Goal: Find specific page/section: Find specific page/section

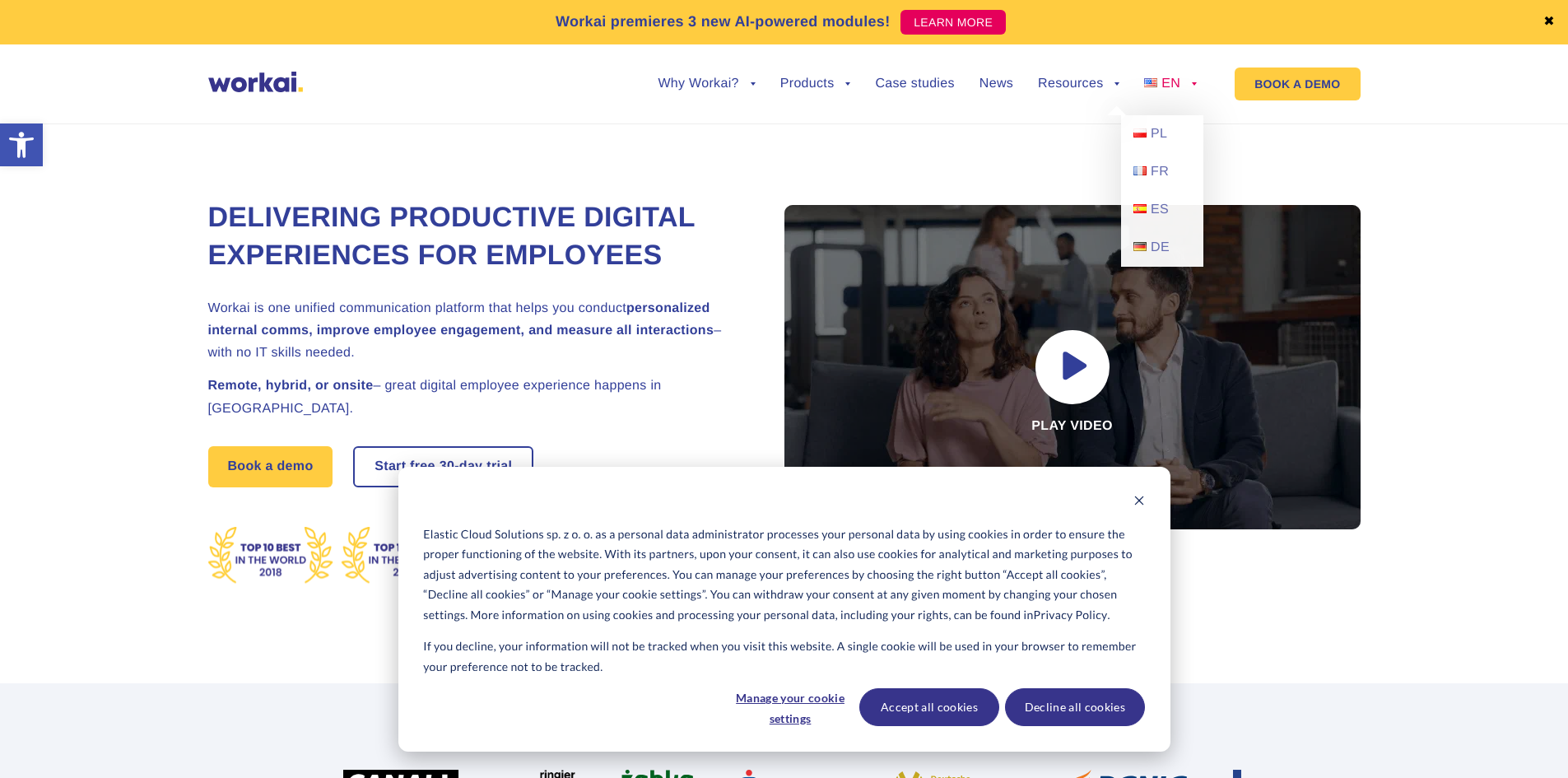
click at [1174, 78] on span "EN" at bounding box center [1170, 83] width 19 height 14
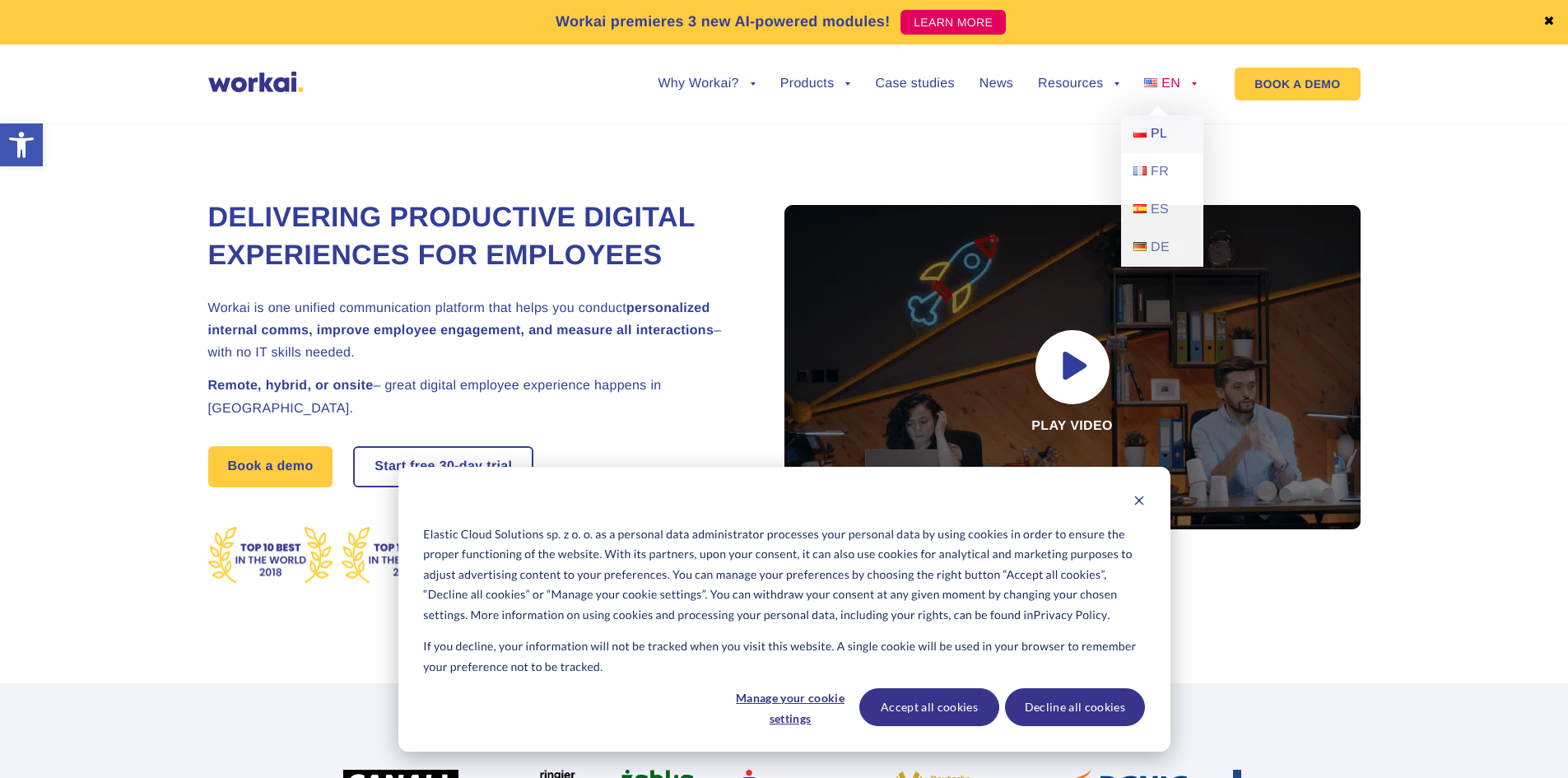
click at [1168, 133] on link "PL" at bounding box center [1162, 134] width 82 height 38
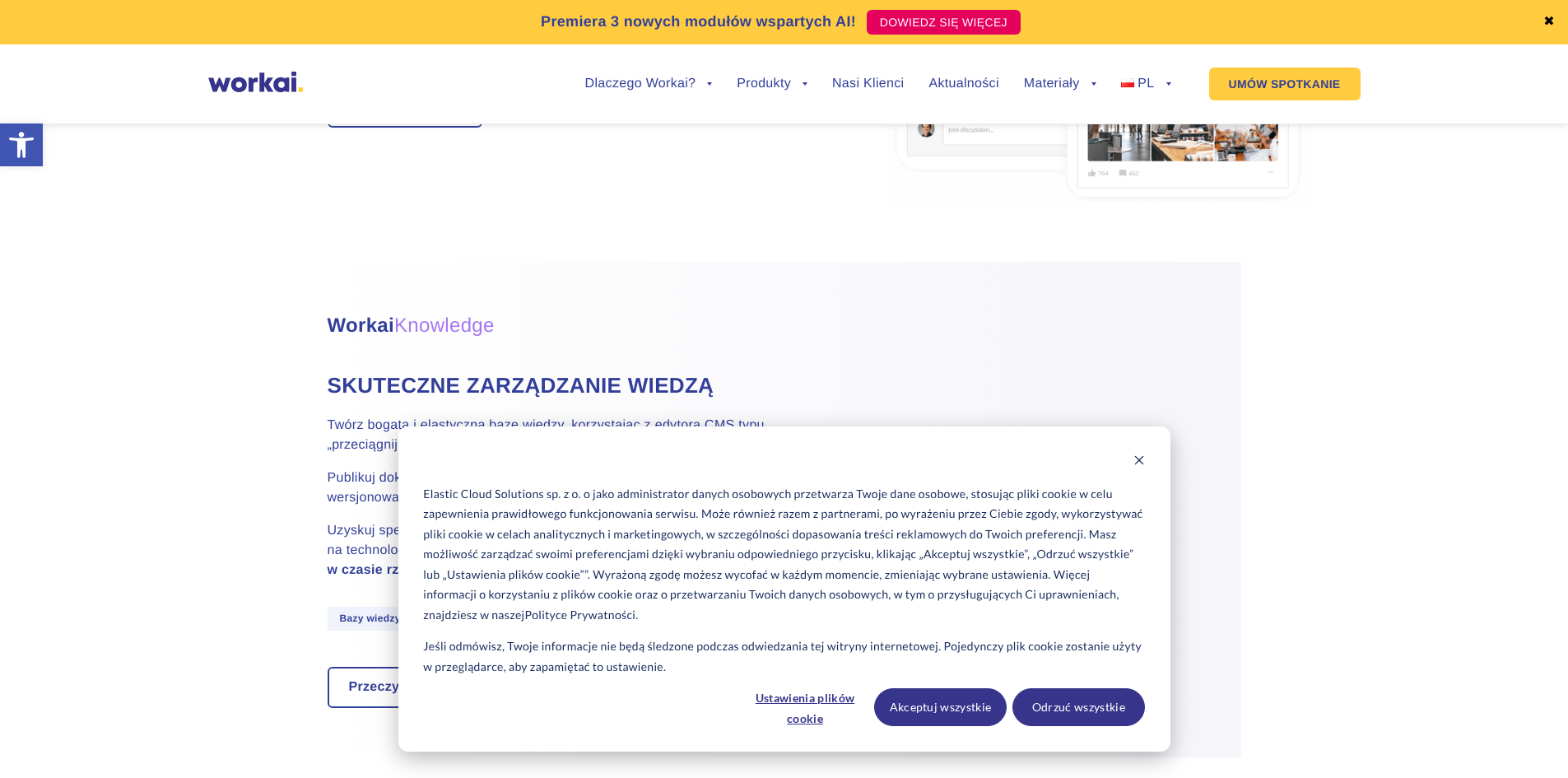
drag, startPoint x: 631, startPoint y: 211, endPoint x: 836, endPoint y: 538, distance: 385.9
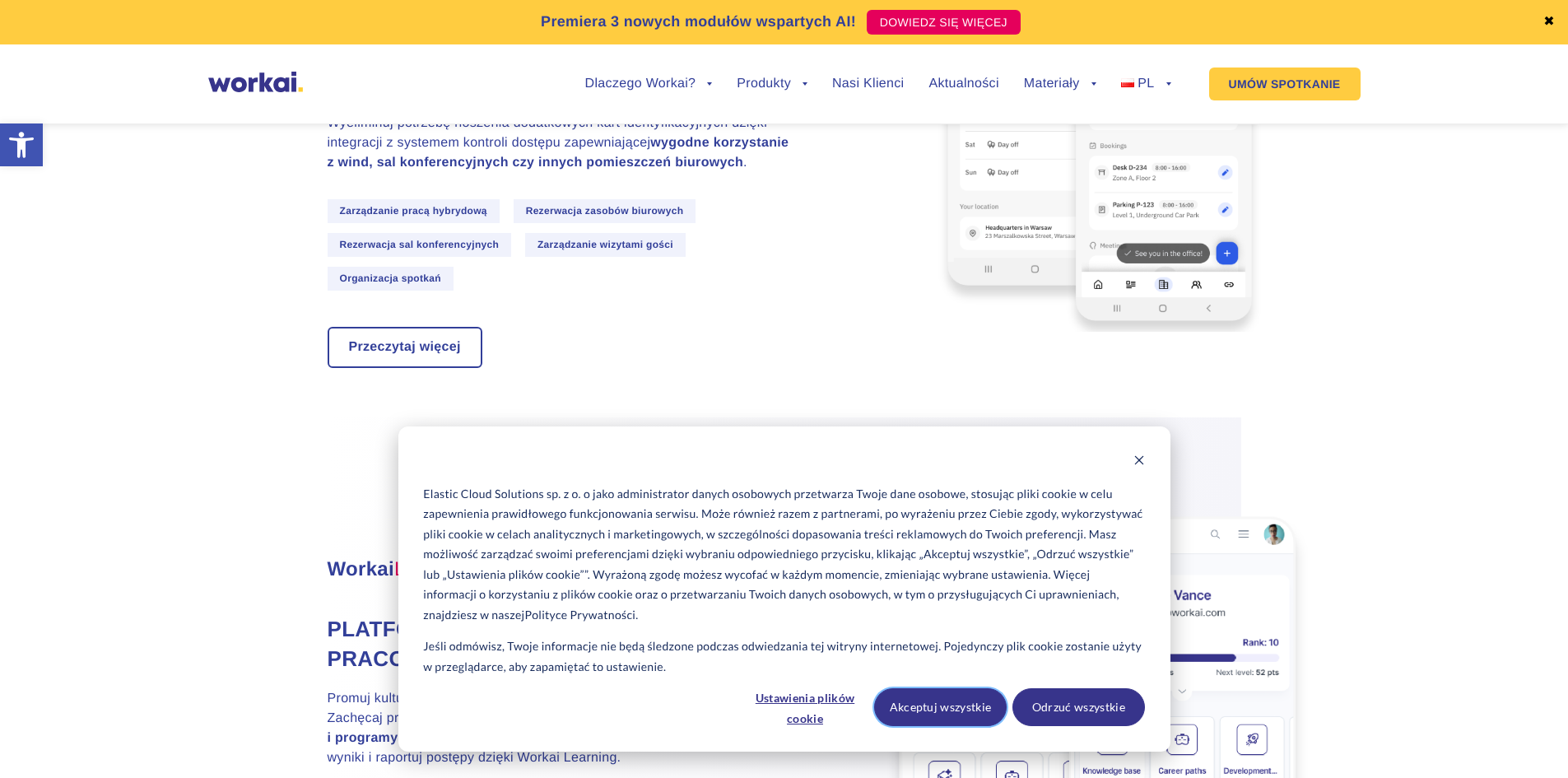
click at [970, 710] on button "Akceptuj wszystkie" at bounding box center [940, 707] width 133 height 38
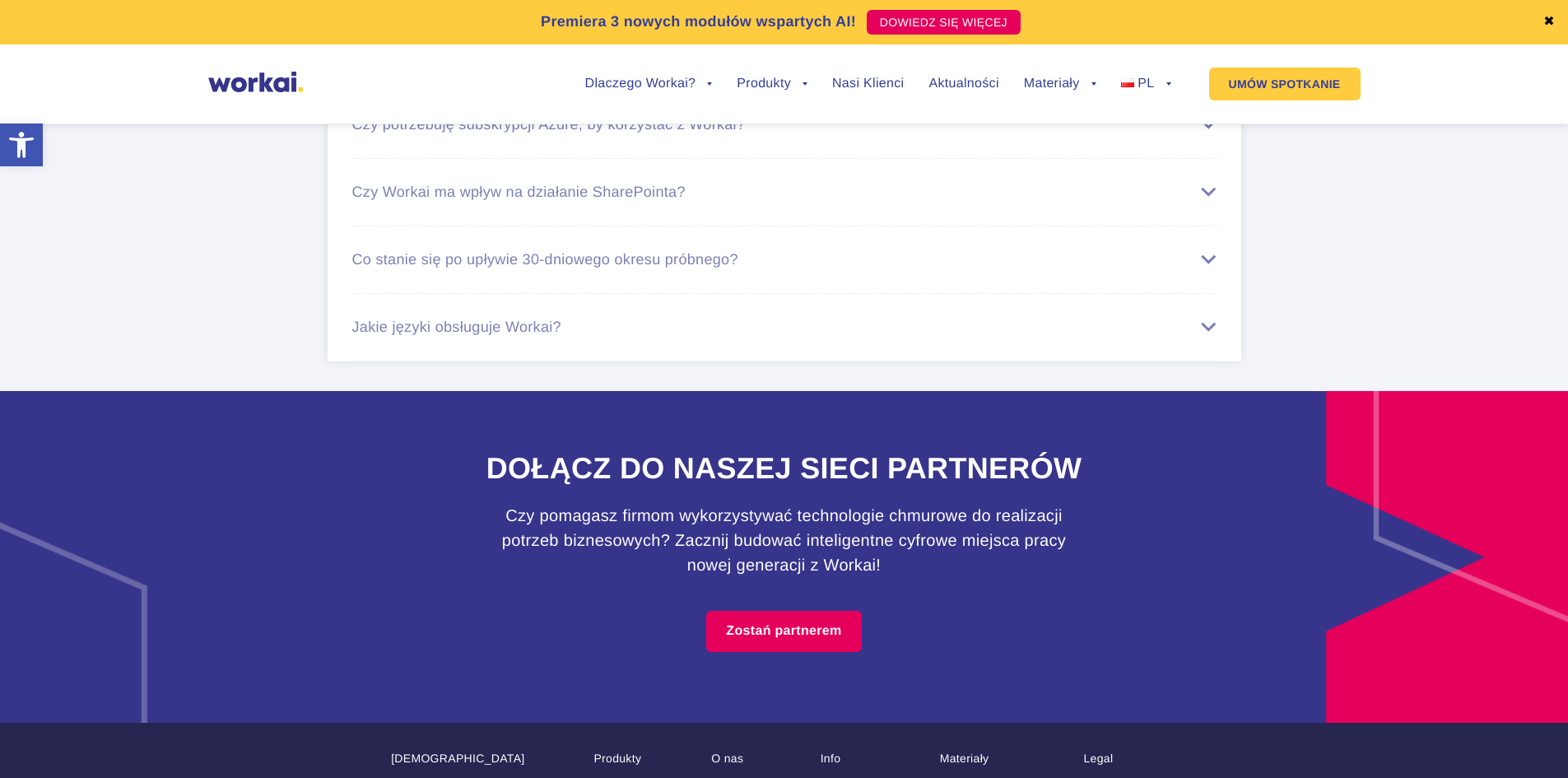
scroll to position [10372, 0]
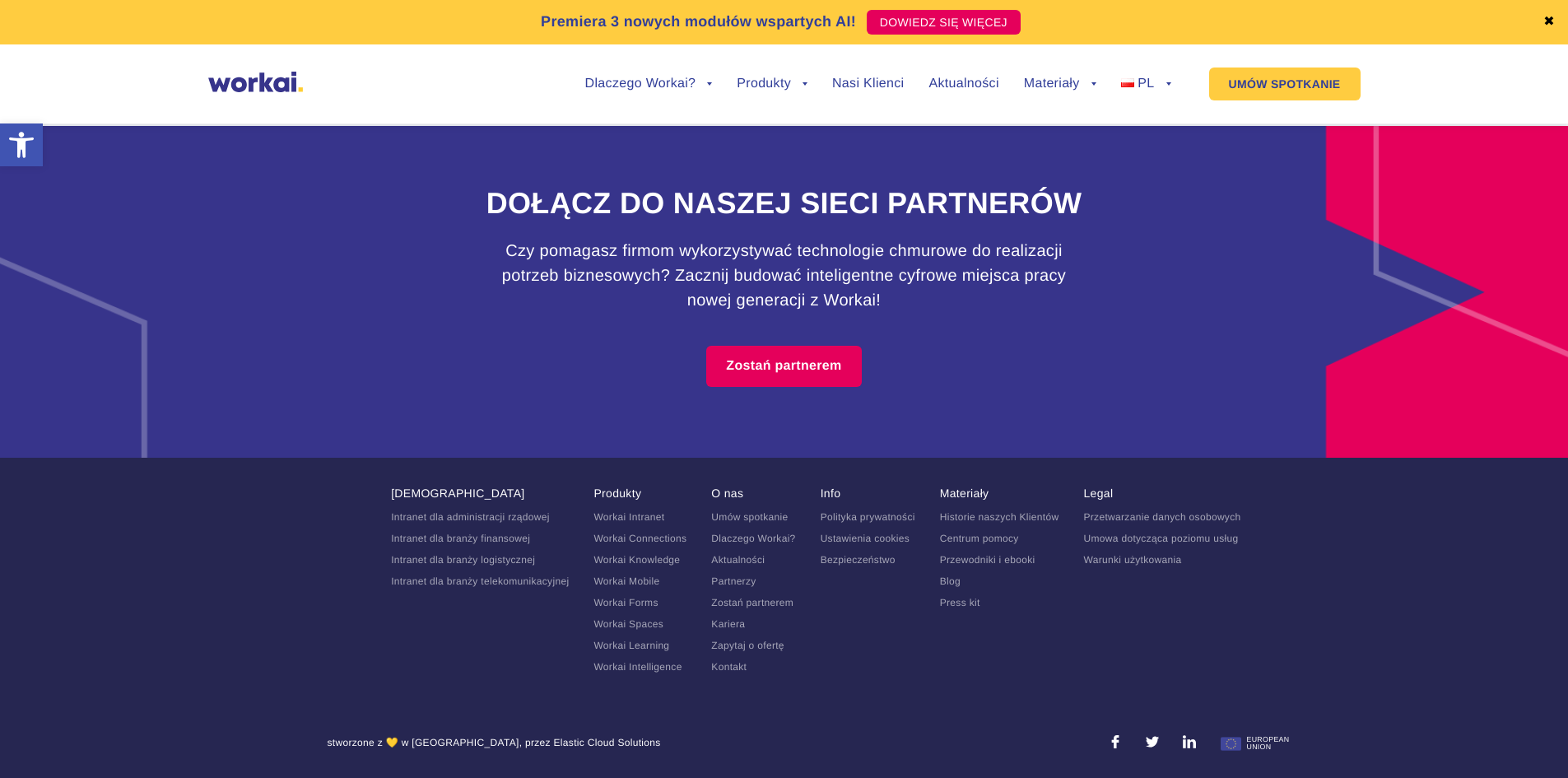
drag, startPoint x: 186, startPoint y: 304, endPoint x: 267, endPoint y: 542, distance: 251.4
click at [726, 625] on link "Kariera" at bounding box center [727, 624] width 34 height 12
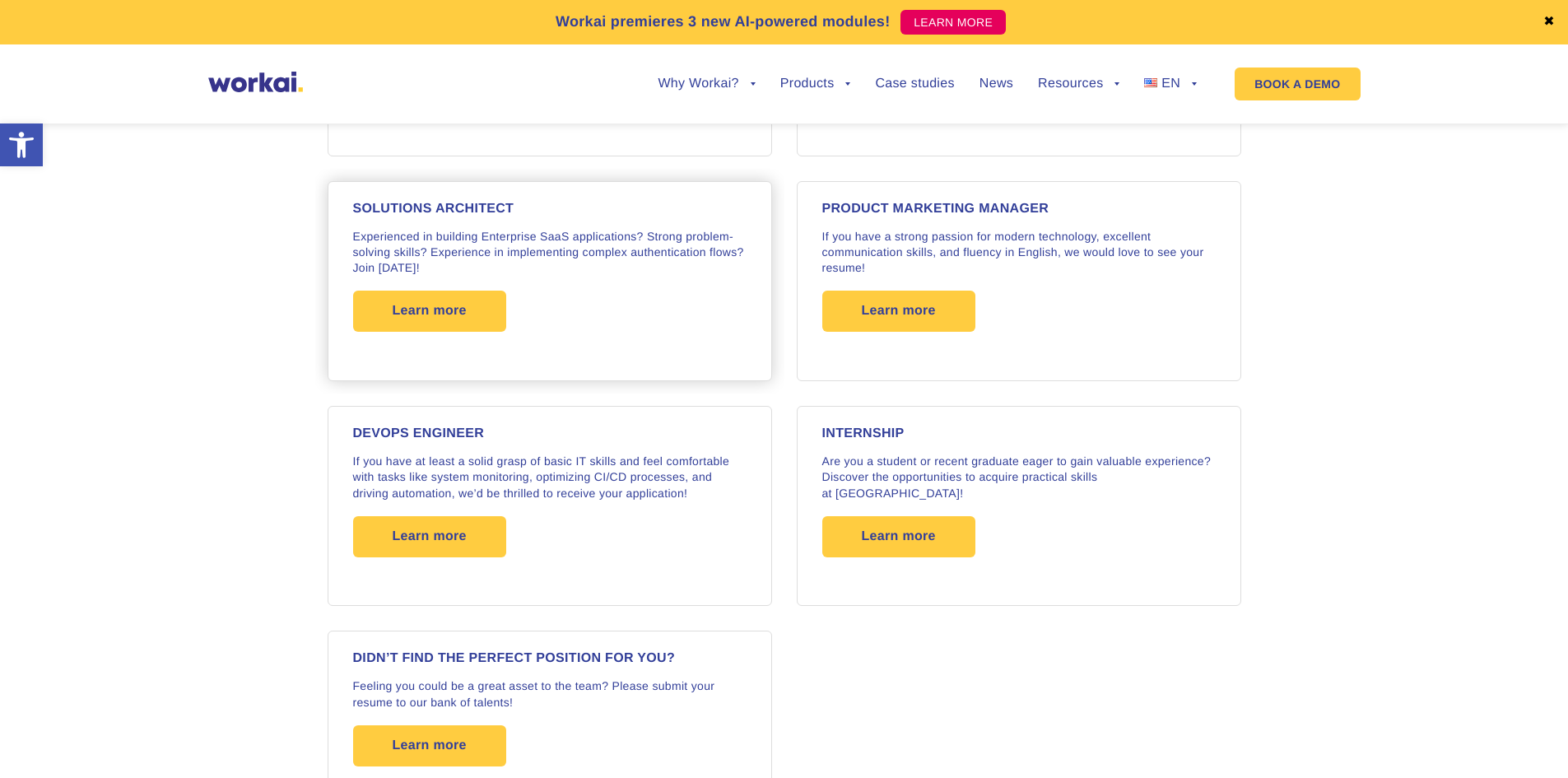
scroll to position [2493, 0]
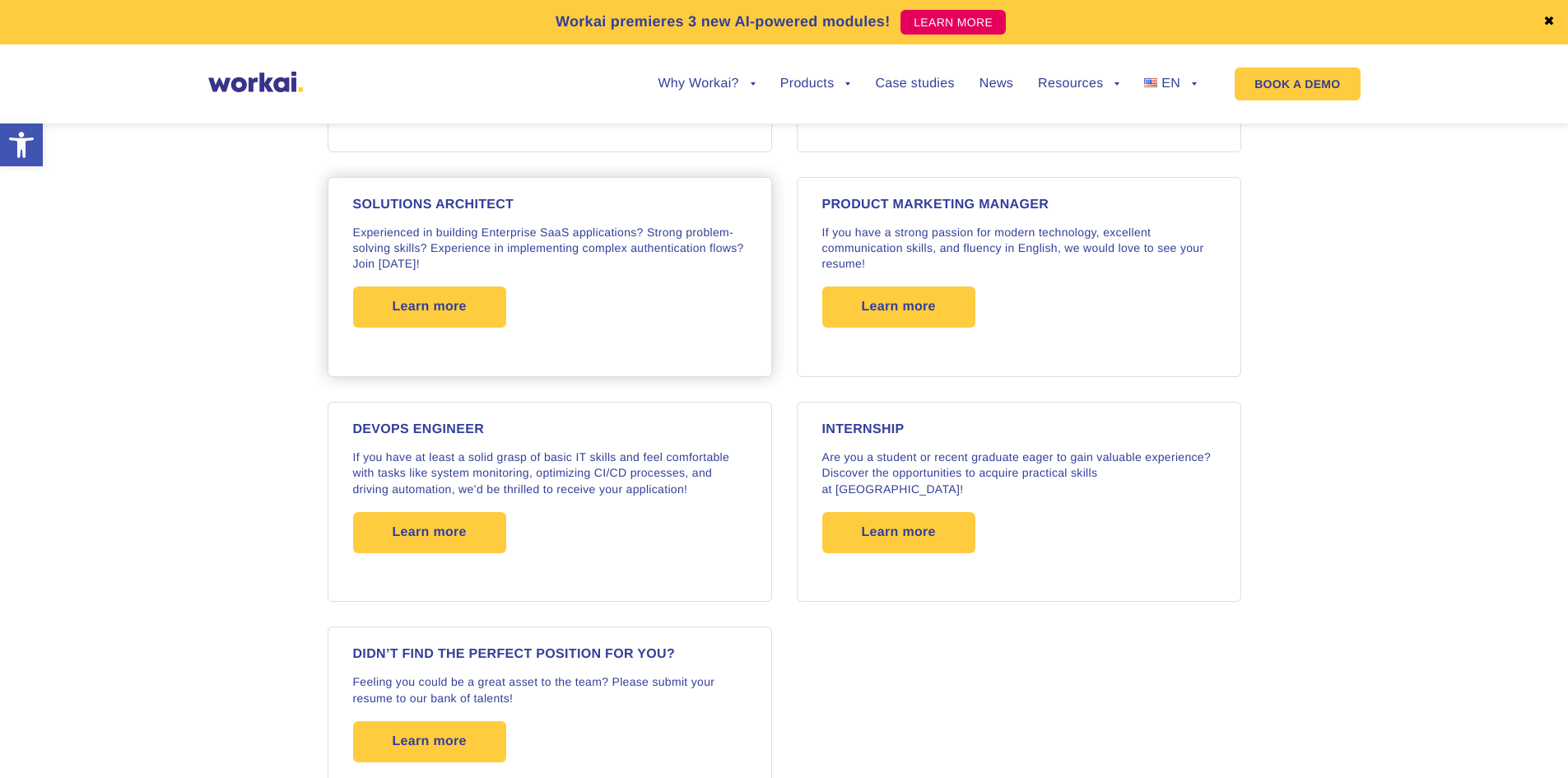
drag, startPoint x: 163, startPoint y: 315, endPoint x: 480, endPoint y: 260, distance: 321.7
